Goal: Task Accomplishment & Management: Manage account settings

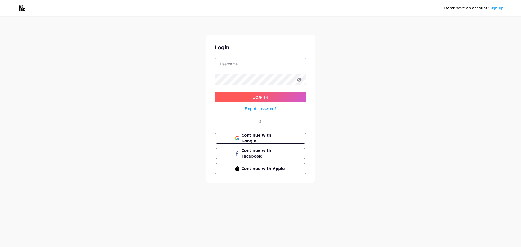
type input "bossuptoglowup@gmail.com"
click at [286, 96] on button "Log In" at bounding box center [260, 97] width 91 height 11
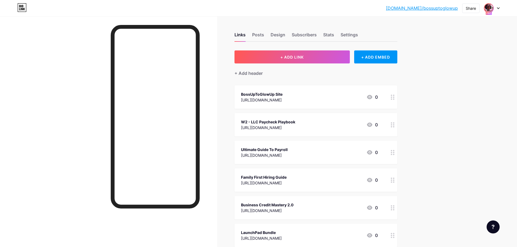
click at [493, 9] on img at bounding box center [488, 8] width 9 height 9
click at [455, 63] on link "Account settings" at bounding box center [465, 61] width 67 height 15
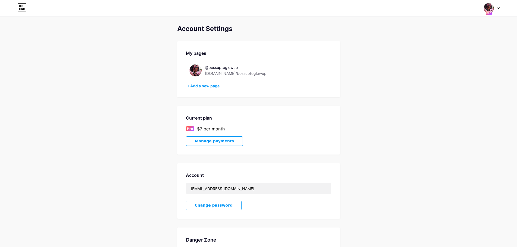
click at [215, 142] on span "Manage payments" at bounding box center [214, 141] width 39 height 5
